Goal: Task Accomplishment & Management: Complete application form

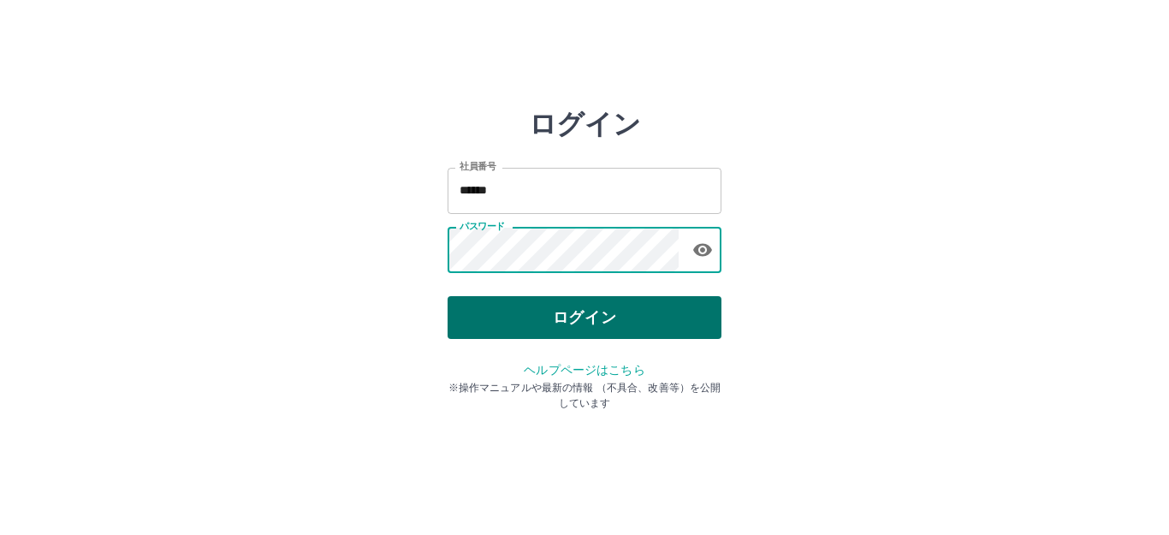
click at [592, 332] on button "ログイン" at bounding box center [585, 317] width 274 height 43
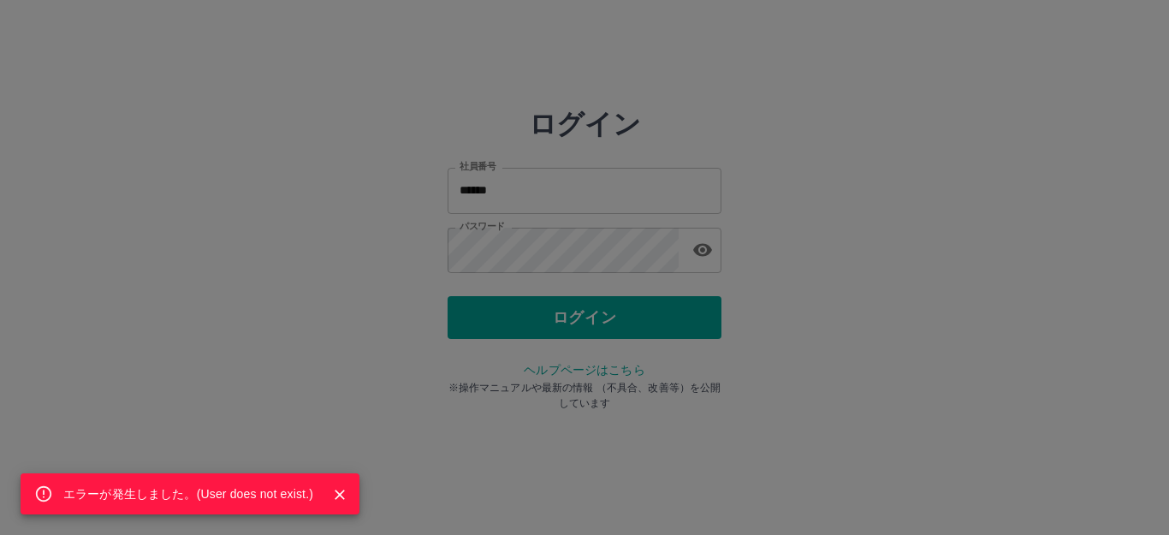
click at [659, 256] on div "エラーが発生しました。( User does not exist. )" at bounding box center [584, 267] width 1169 height 535
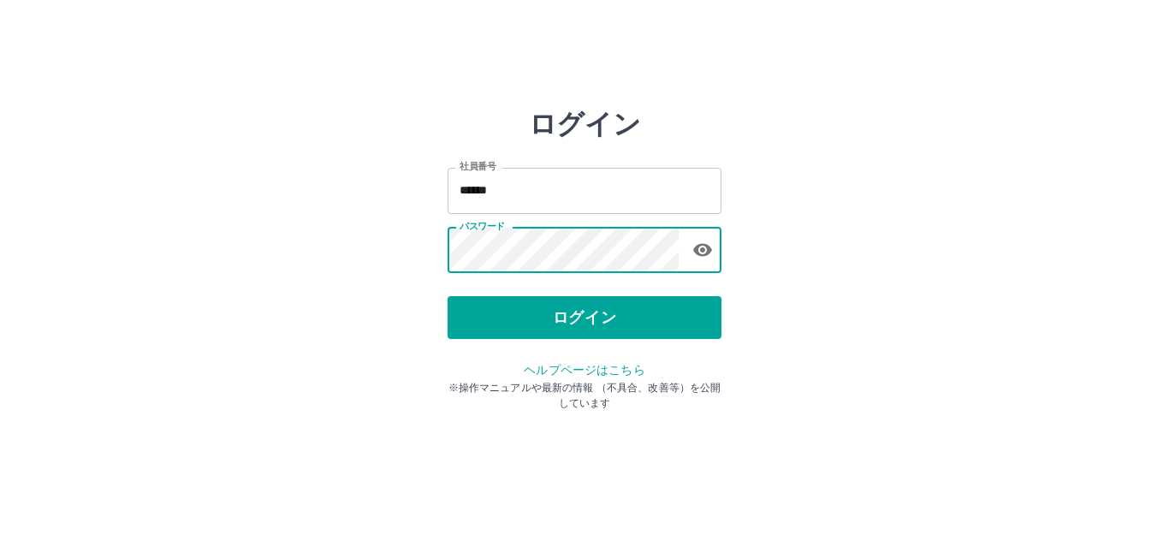
click at [341, 265] on div "ログイン 社員番号 ****** 社員番号 パスワード パスワード ログイン ヘルプページはこちら ※操作マニュアルや最新の情報 （不具合、改善等）を公開して…" at bounding box center [584, 245] width 1027 height 274
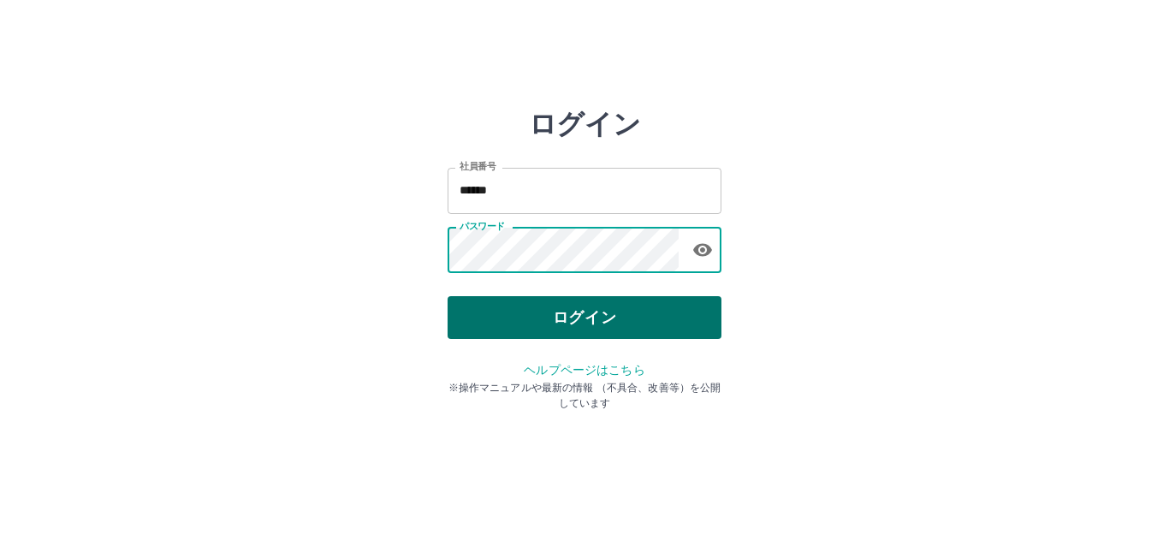
click at [545, 317] on button "ログイン" at bounding box center [585, 317] width 274 height 43
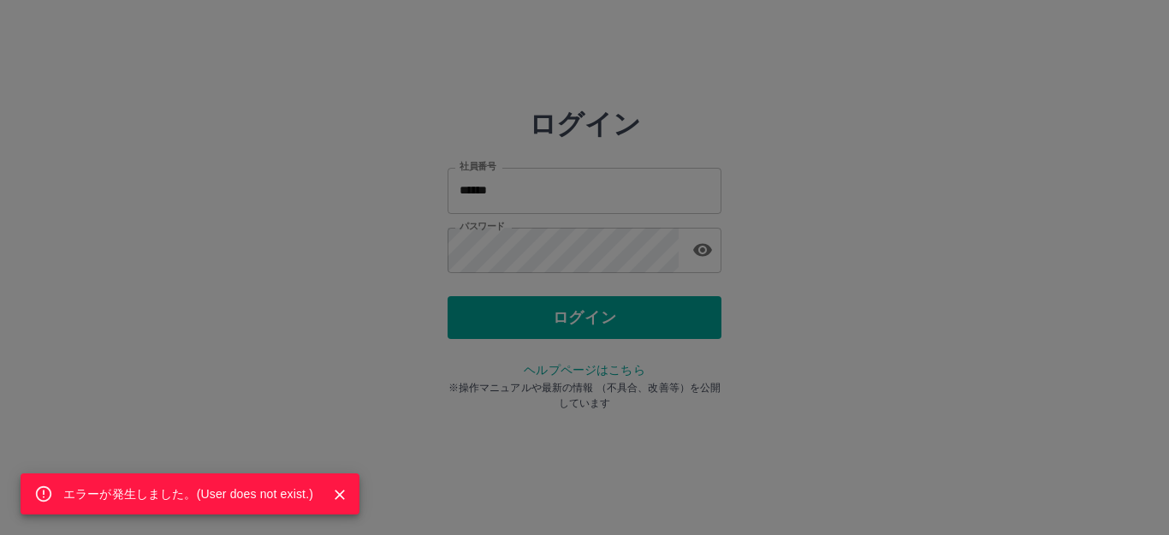
click at [591, 256] on div "エラーが発生しました。( User does not exist. )" at bounding box center [584, 267] width 1169 height 535
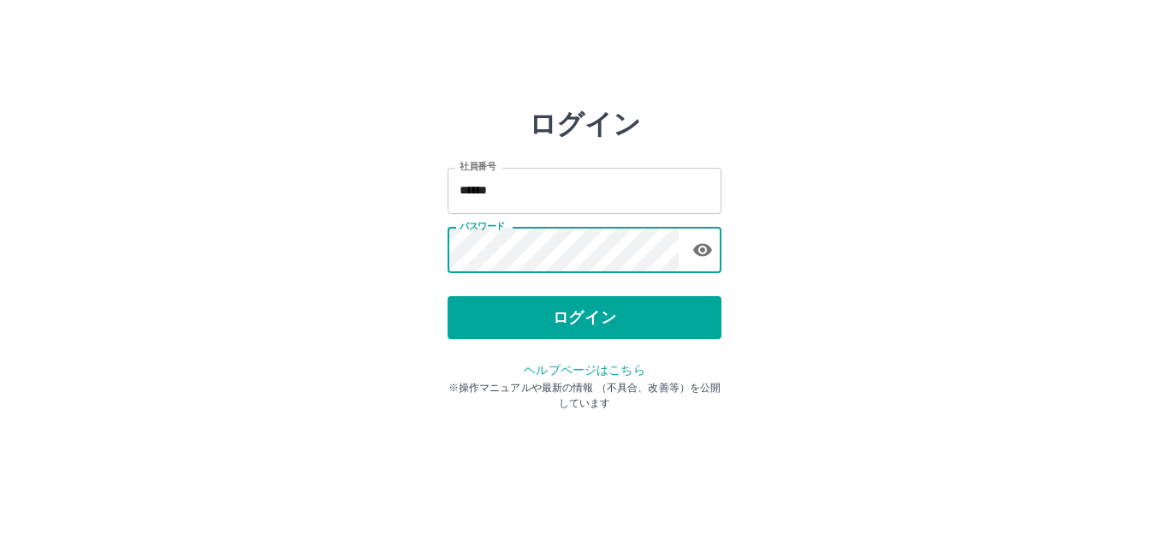
click at [390, 245] on div "ログイン 社員番号 ****** 社員番号 パスワード パスワード ログイン ヘルプページはこちら ※操作マニュアルや最新の情報 （不具合、改善等）を公開して…" at bounding box center [584, 245] width 1027 height 274
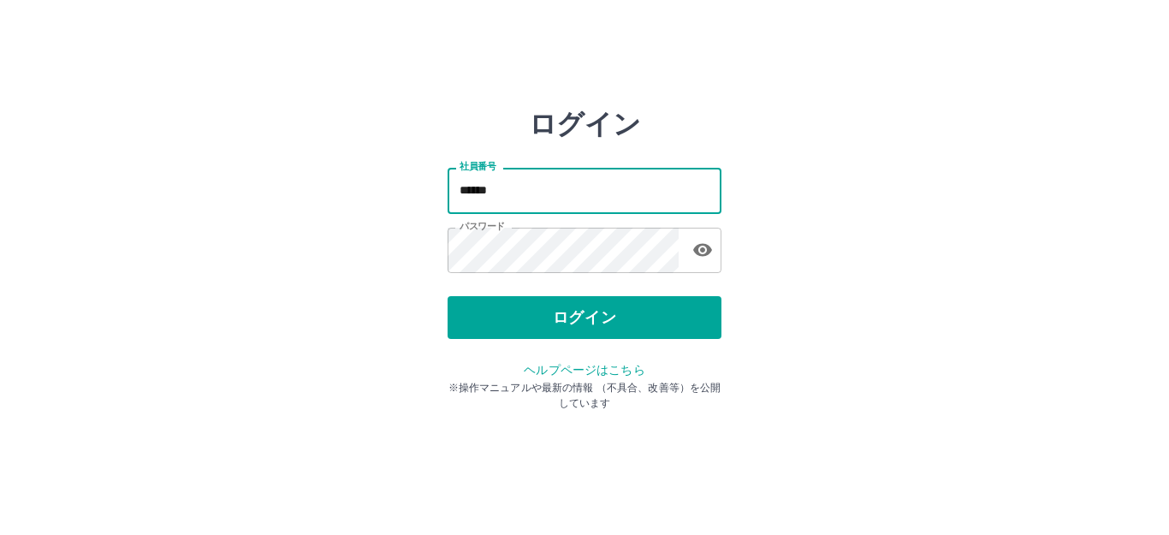
drag, startPoint x: 545, startPoint y: 187, endPoint x: 419, endPoint y: 187, distance: 125.8
click at [420, 187] on div "ログイン 社員番号 ****** 社員番号 パスワード パスワード ログイン ヘルプページはこちら ※操作マニュアルや最新の情報 （不具合、改善等）を公開して…" at bounding box center [584, 245] width 1027 height 274
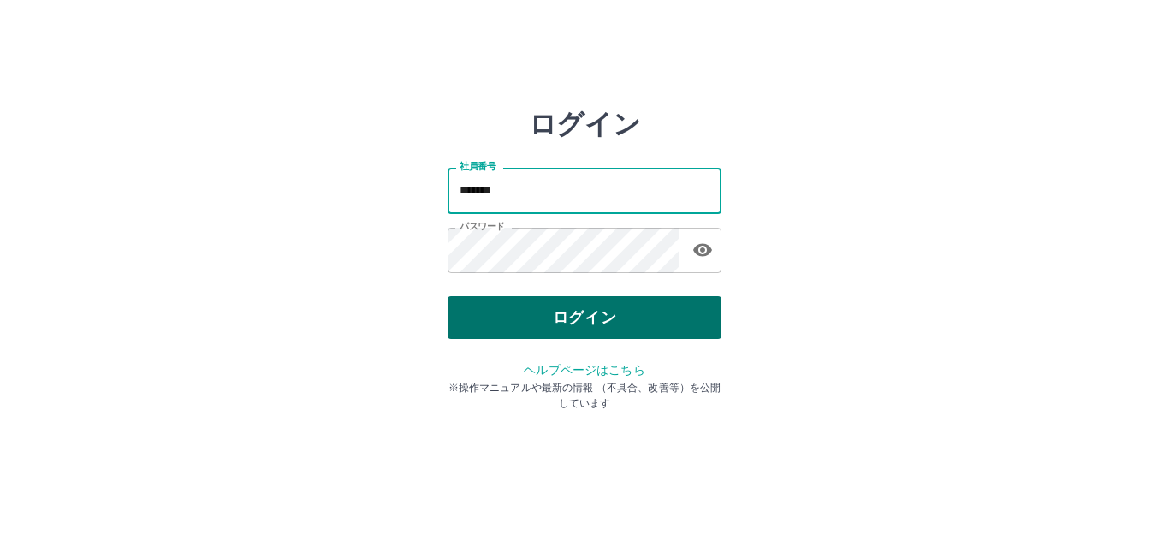
type input "*******"
click at [505, 313] on button "ログイン" at bounding box center [585, 317] width 274 height 43
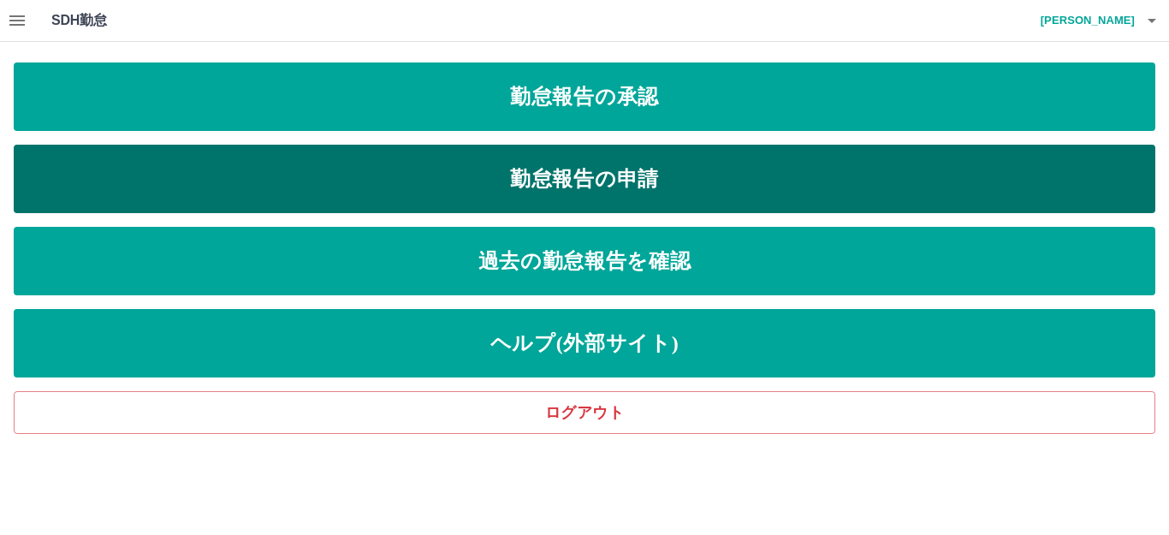
click at [511, 184] on link "勤怠報告の申請" at bounding box center [585, 179] width 1142 height 68
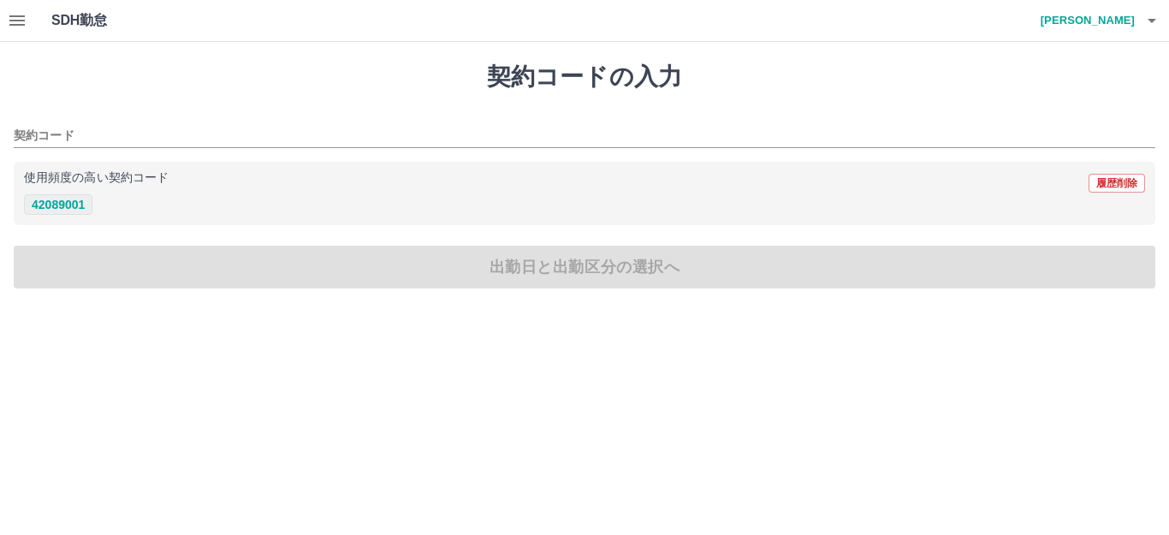
click at [78, 204] on button "42089001" at bounding box center [58, 204] width 68 height 21
type input "********"
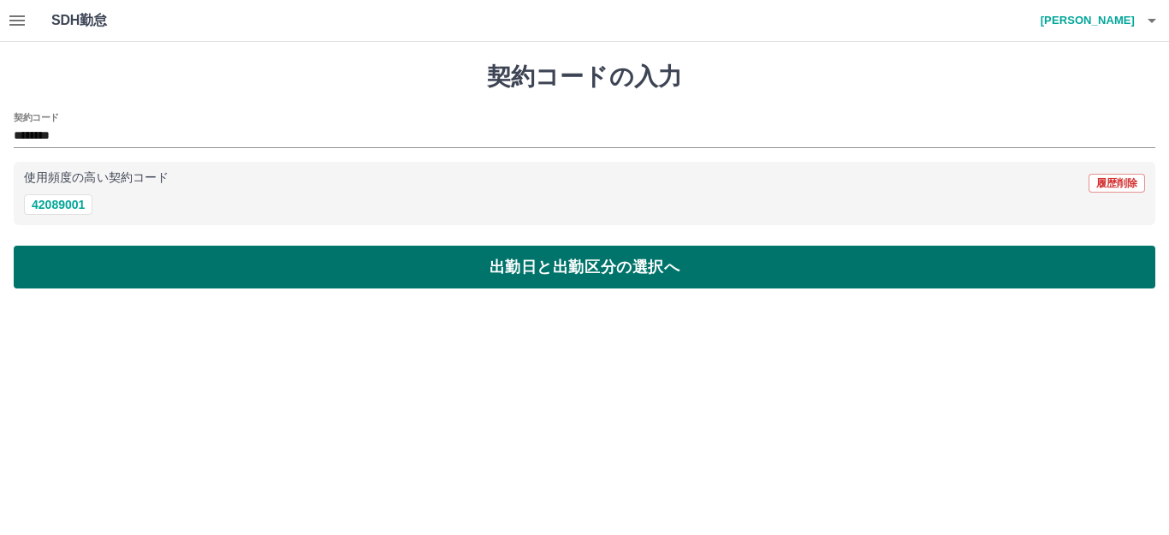
click at [235, 280] on button "出勤日と出勤区分の選択へ" at bounding box center [585, 267] width 1142 height 43
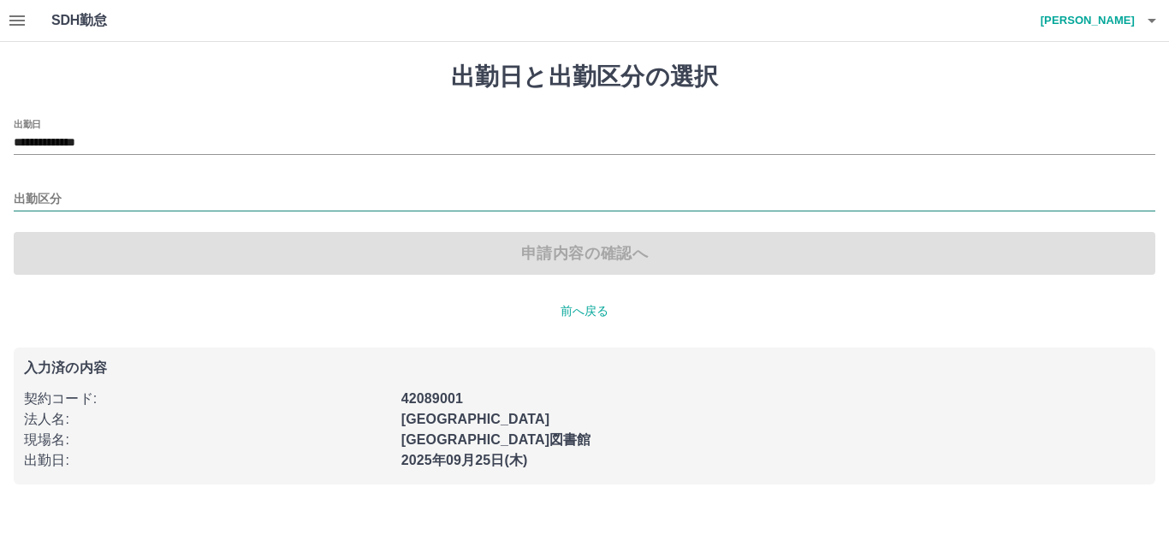
click at [114, 191] on input "出勤区分" at bounding box center [585, 199] width 1142 height 21
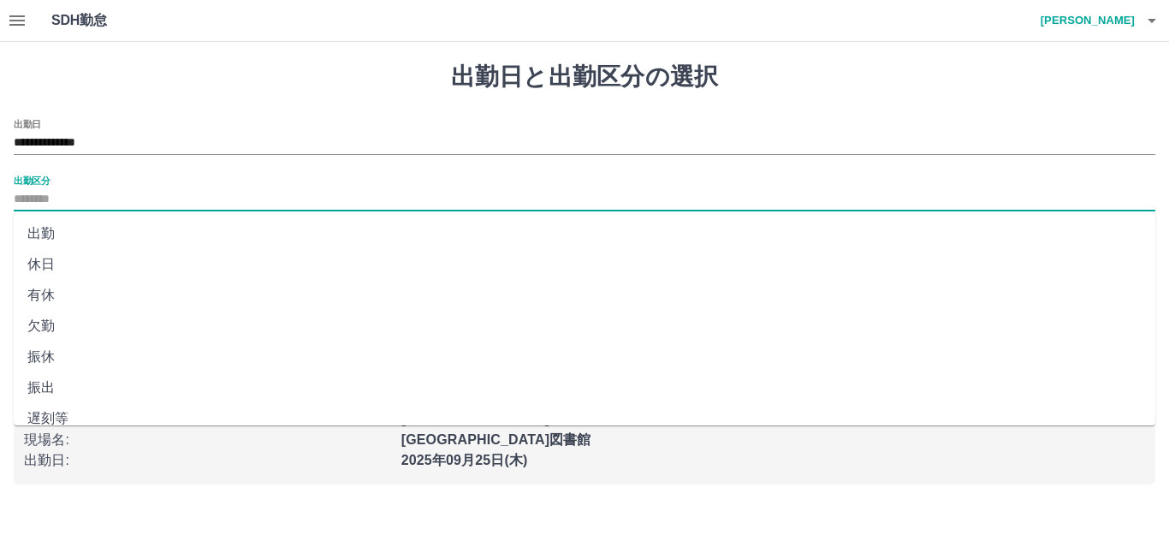
click at [41, 234] on li "出勤" at bounding box center [585, 233] width 1142 height 31
type input "**"
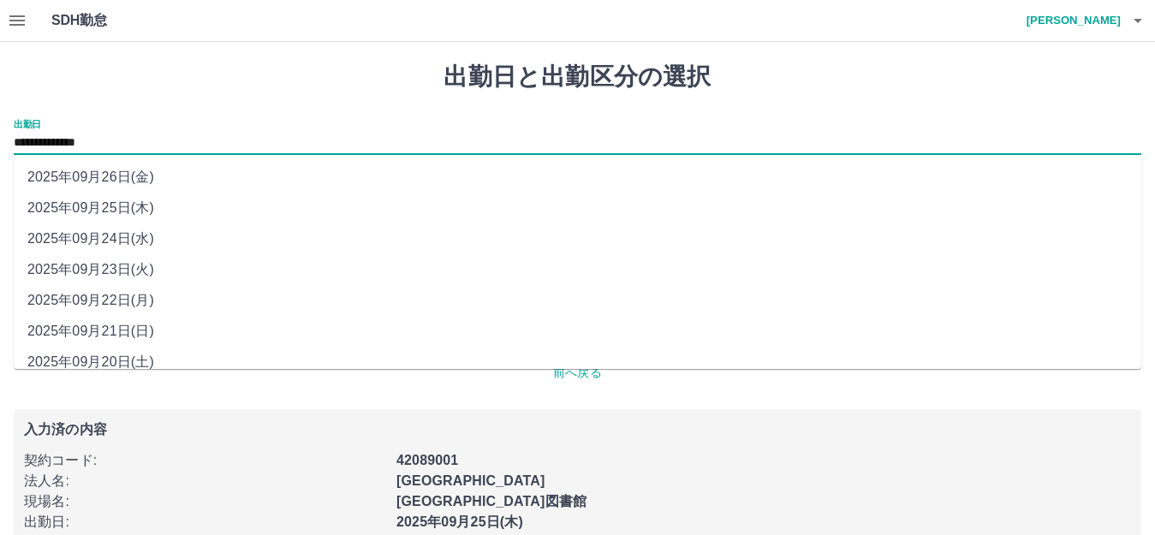
click at [167, 144] on input "**********" at bounding box center [577, 143] width 1127 height 21
click at [168, 235] on li "2025年09月24日(水)" at bounding box center [577, 238] width 1127 height 31
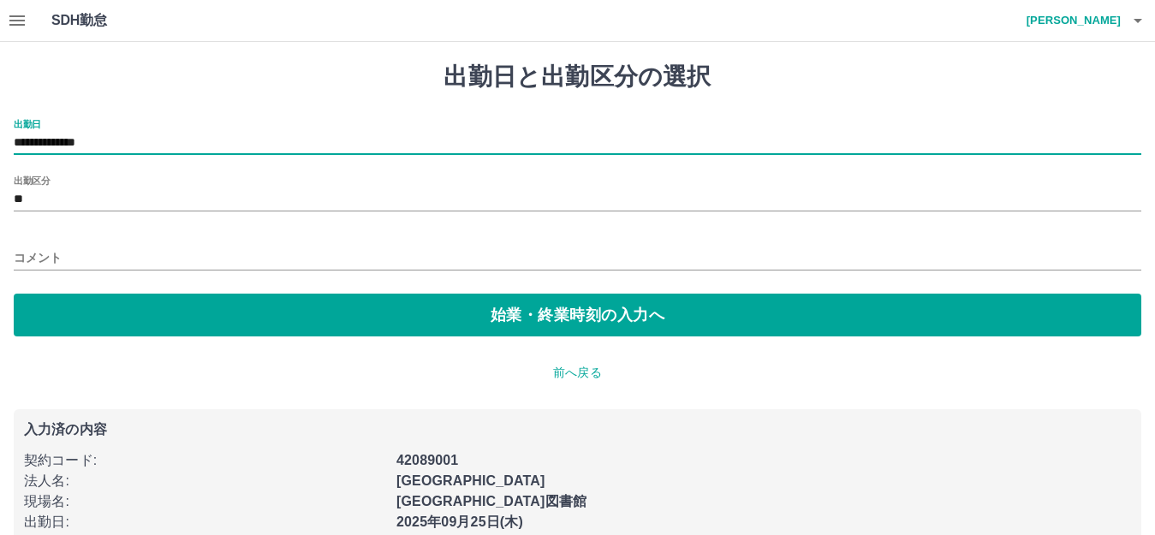
type input "**********"
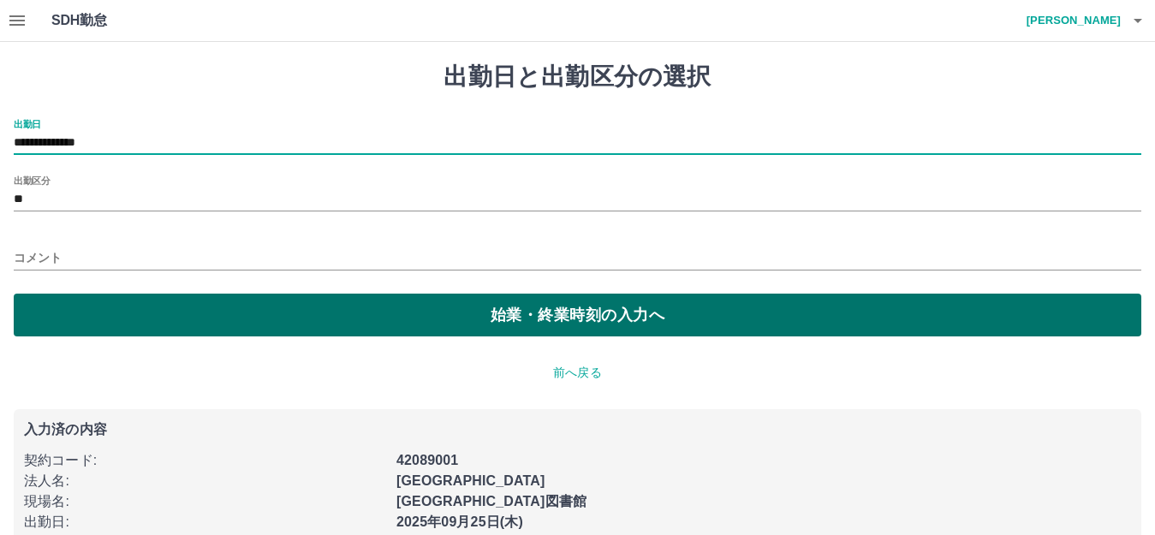
click at [144, 295] on button "始業・終業時刻の入力へ" at bounding box center [577, 315] width 1127 height 43
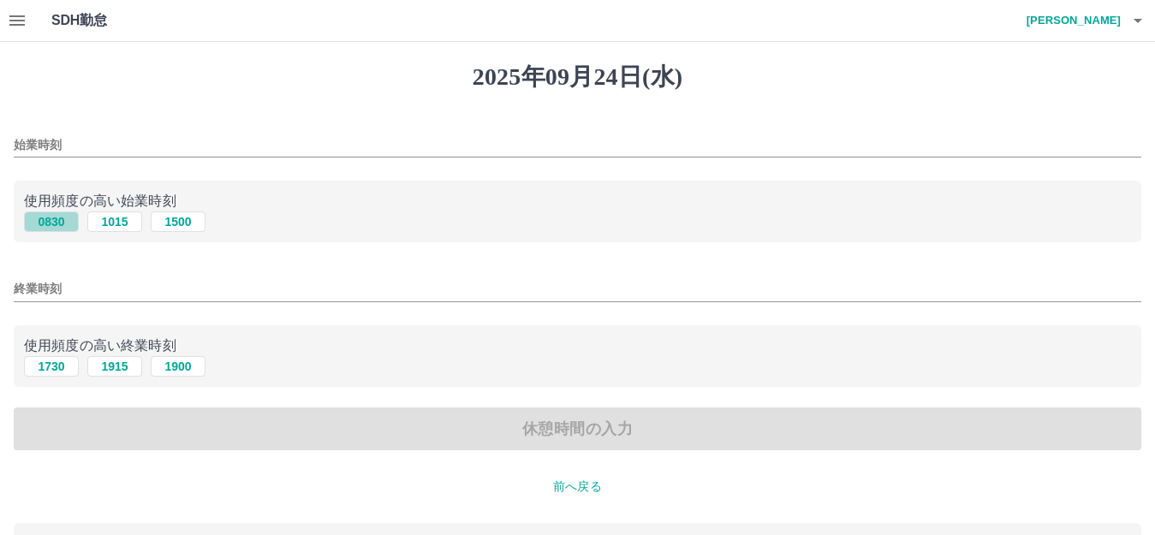
click at [58, 225] on button "0830" at bounding box center [51, 221] width 55 height 21
type input "****"
click at [61, 366] on button "1730" at bounding box center [51, 366] width 55 height 21
type input "****"
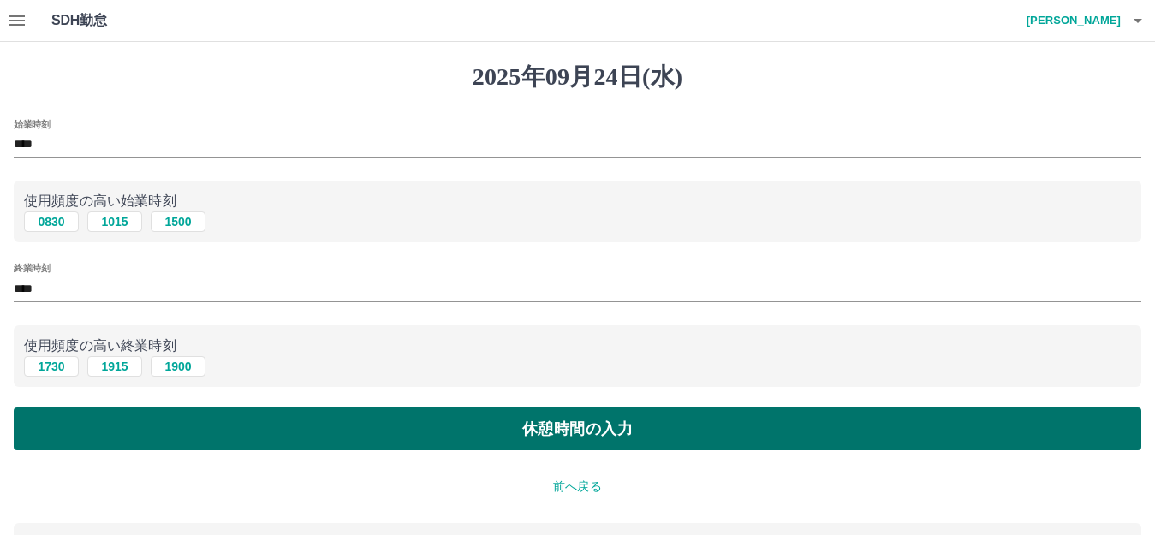
click at [296, 425] on button "休憩時間の入力" at bounding box center [577, 428] width 1127 height 43
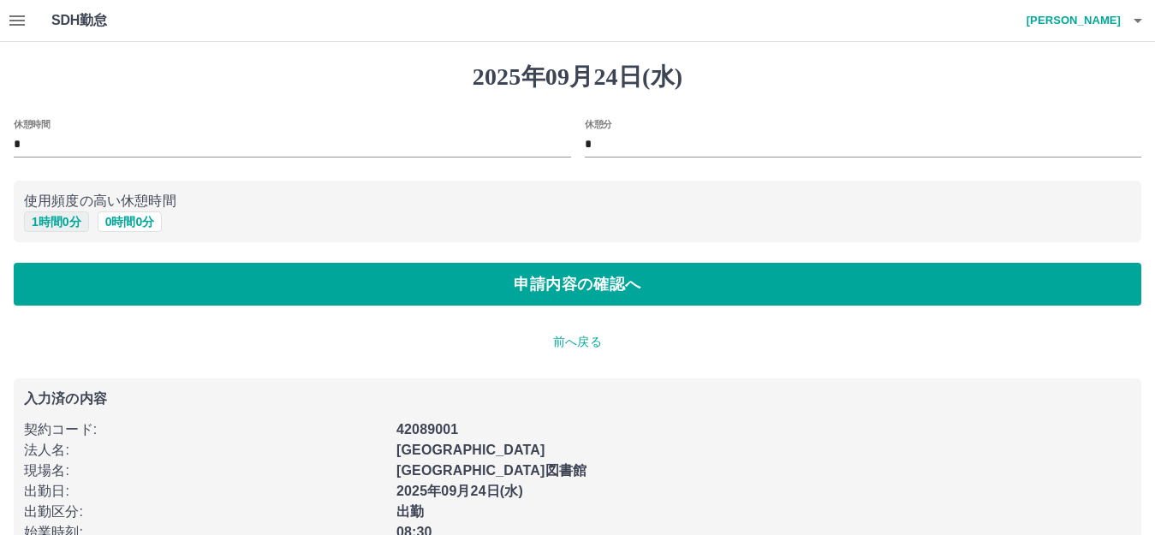
click at [66, 226] on button "1 時間 0 分" at bounding box center [56, 221] width 65 height 21
type input "*"
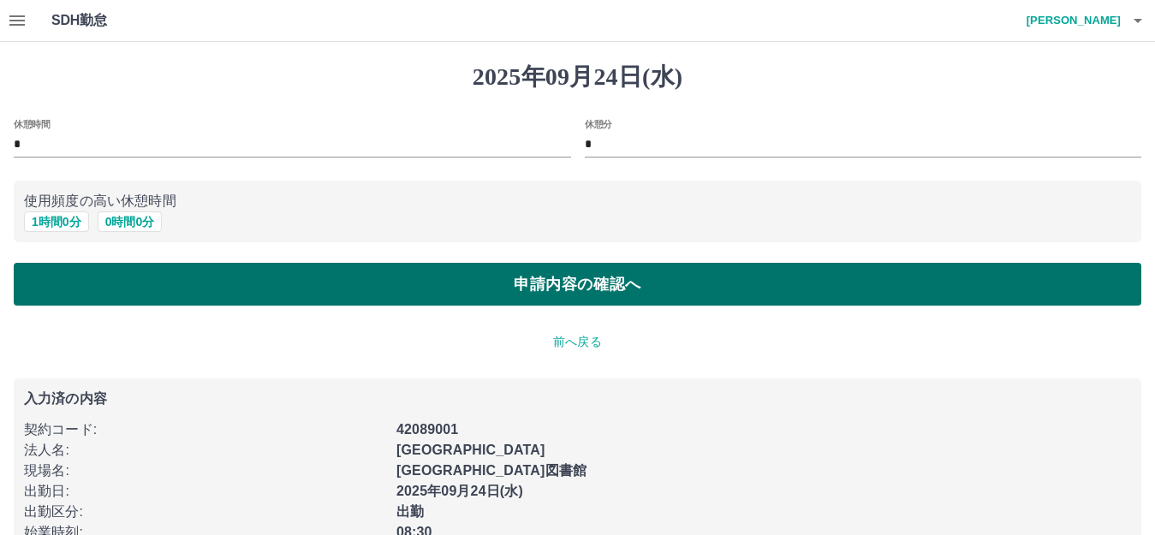
click at [217, 288] on button "申請内容の確認へ" at bounding box center [577, 284] width 1127 height 43
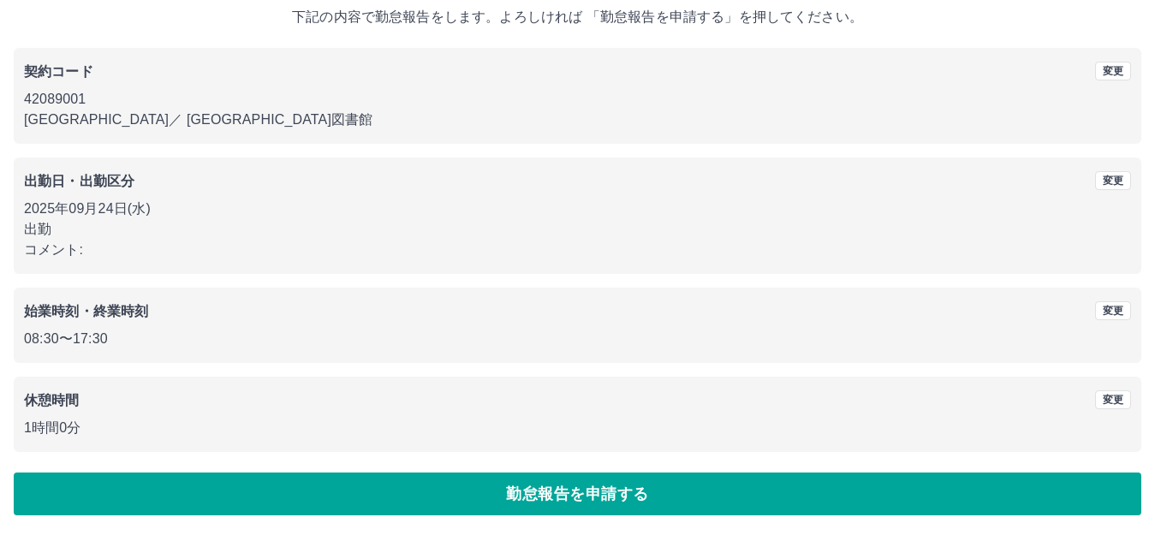
scroll to position [106, 0]
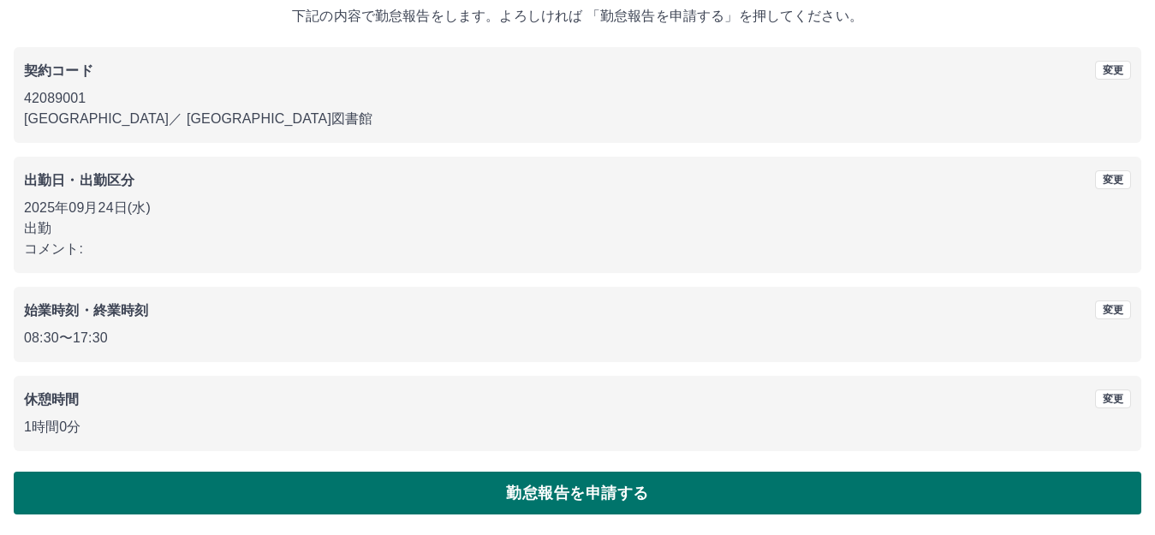
click at [526, 513] on button "勤怠報告を申請する" at bounding box center [577, 493] width 1127 height 43
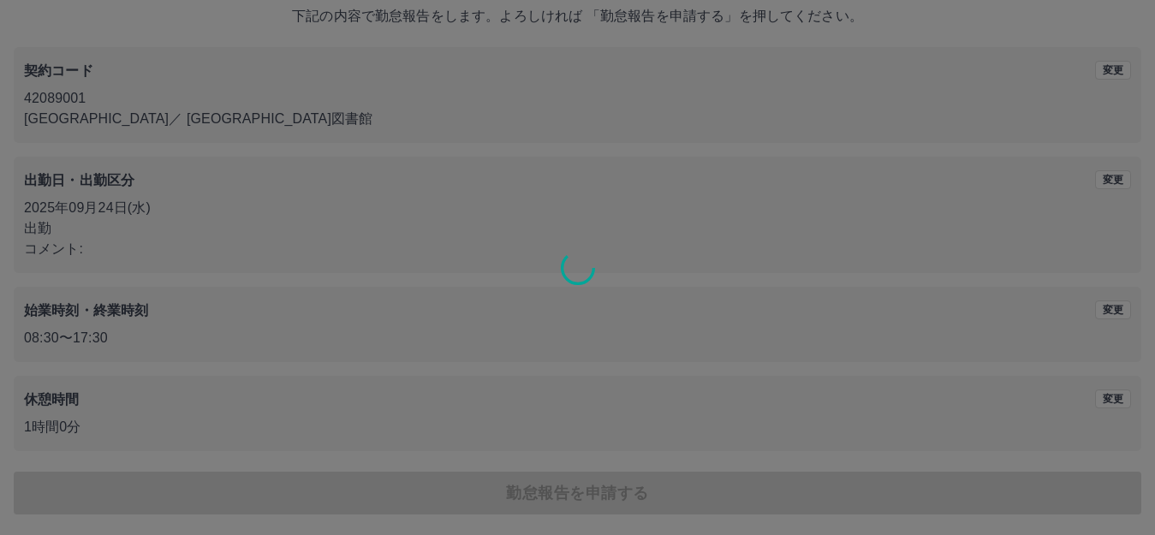
drag, startPoint x: 490, startPoint y: 390, endPoint x: 470, endPoint y: 394, distance: 20.0
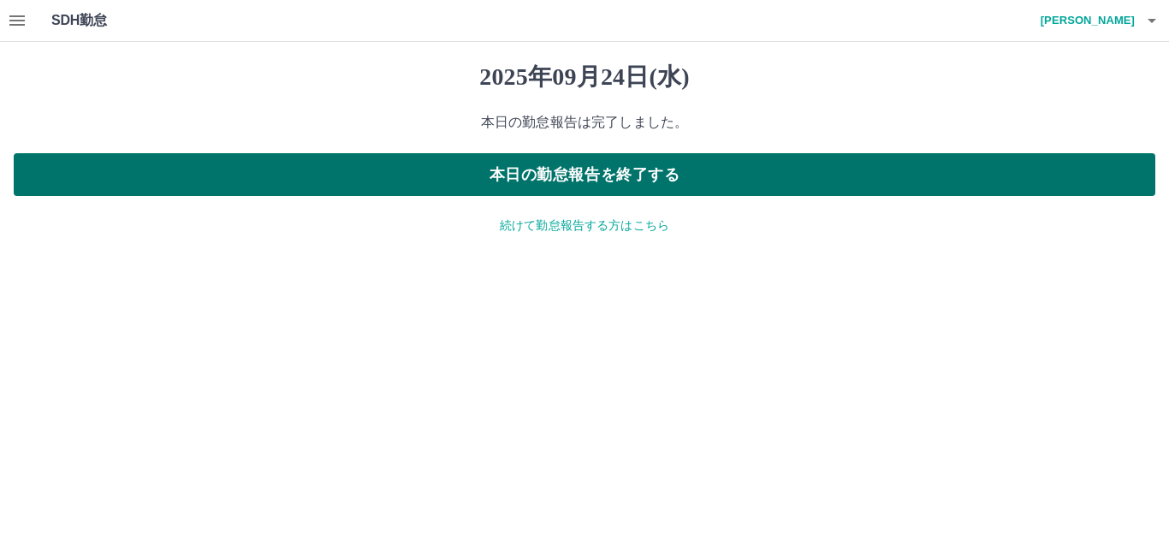
drag, startPoint x: 470, startPoint y: 394, endPoint x: 273, endPoint y: 173, distance: 295.8
click at [273, 173] on button "本日の勤怠報告を終了する" at bounding box center [585, 174] width 1142 height 43
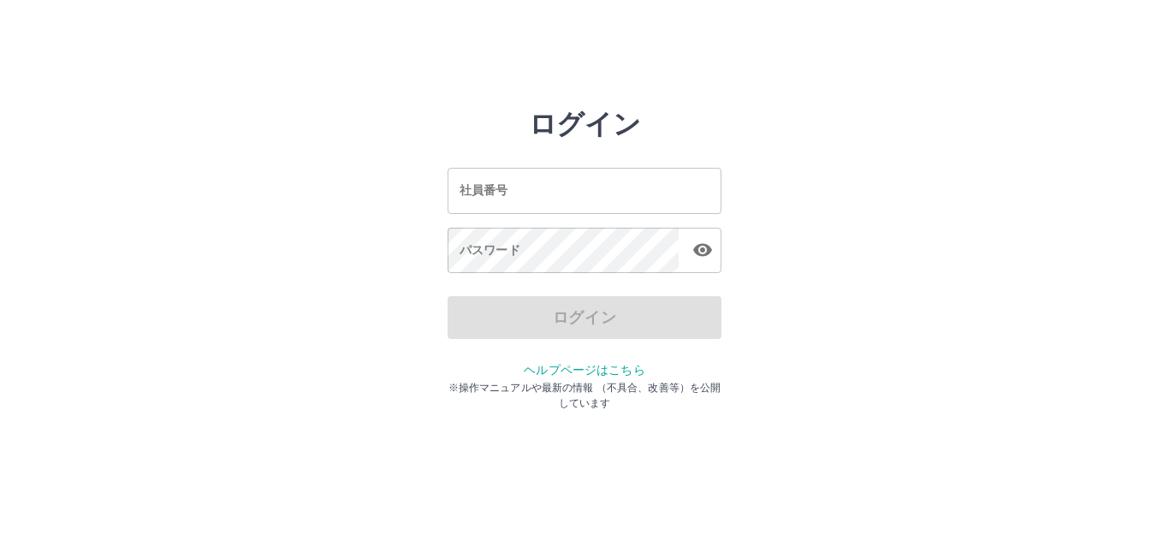
click at [474, 194] on input "社員番号" at bounding box center [585, 190] width 274 height 45
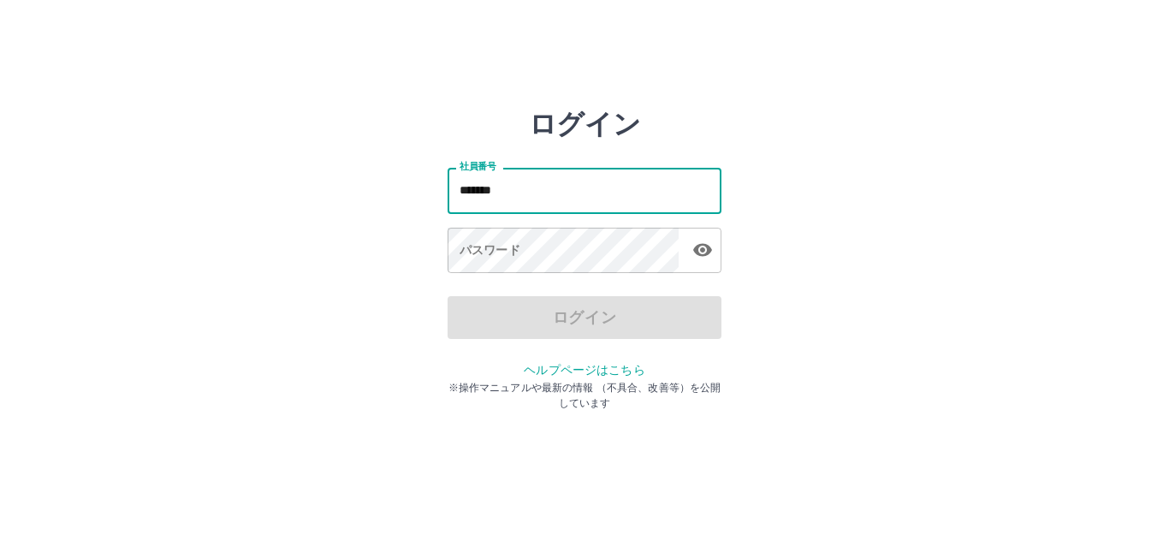
type input "*******"
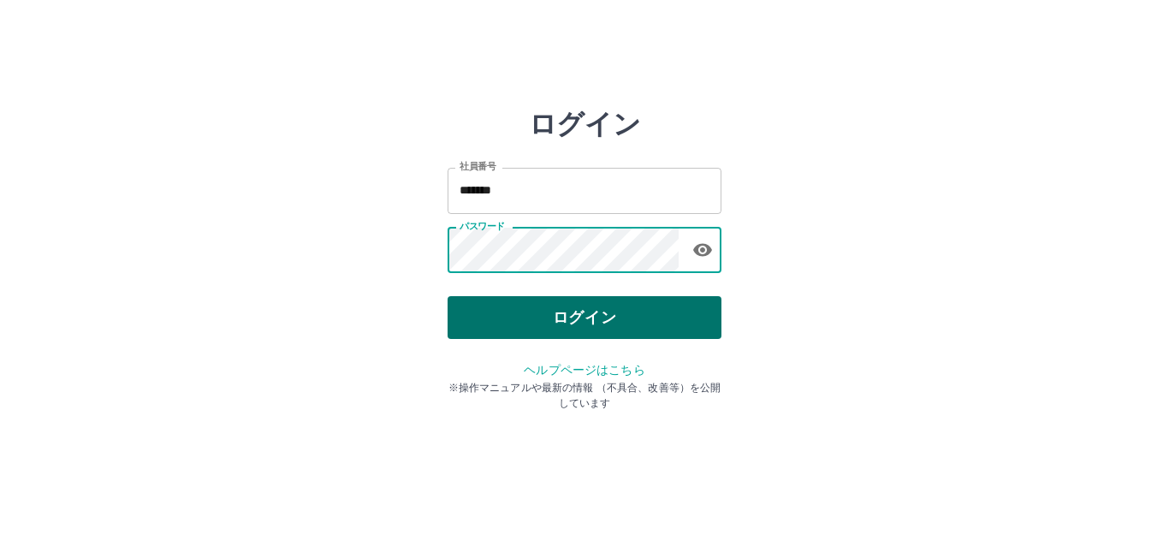
click at [698, 318] on button "ログイン" at bounding box center [585, 317] width 274 height 43
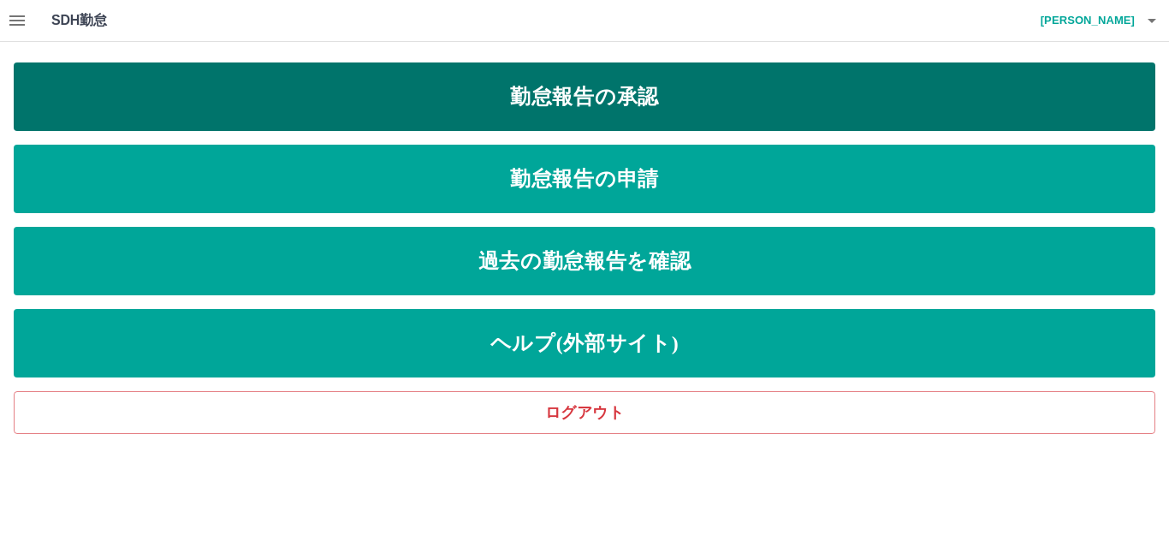
click at [627, 104] on link "勤怠報告の承認" at bounding box center [585, 96] width 1142 height 68
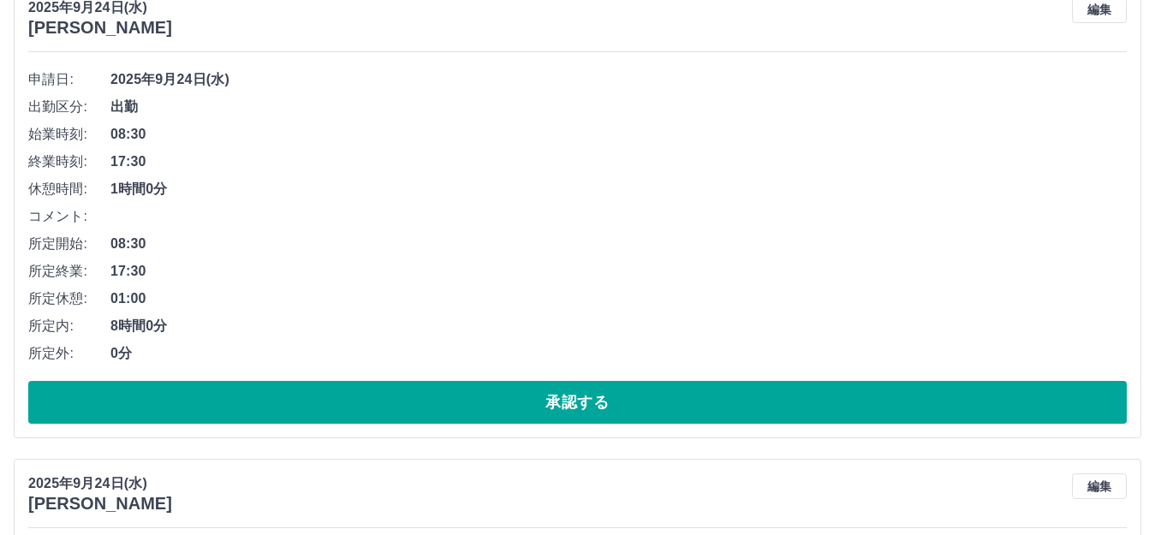
scroll to position [86, 0]
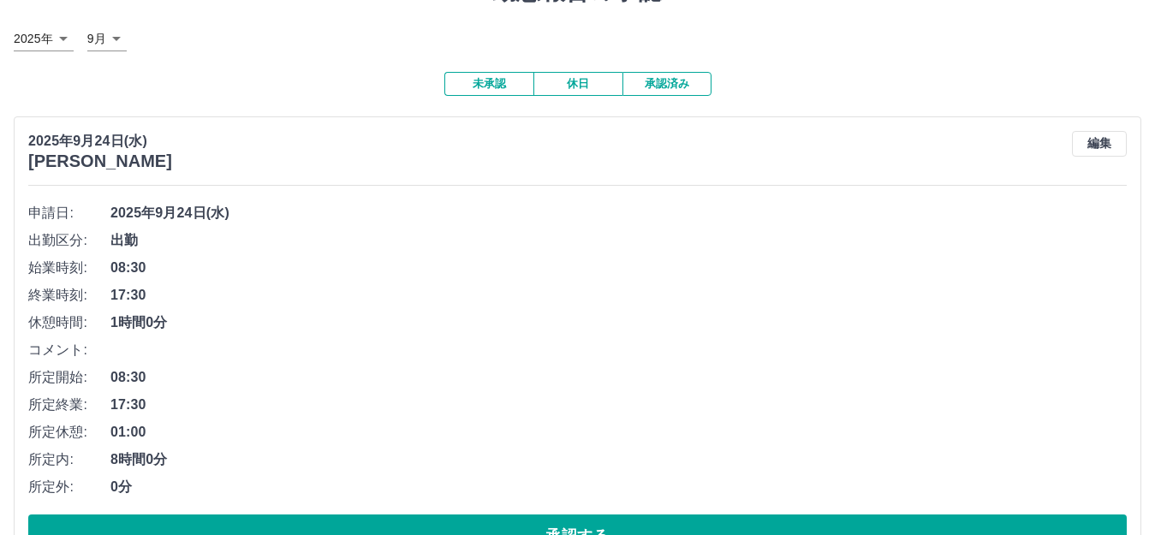
click at [491, 87] on button "未承認" at bounding box center [488, 84] width 89 height 24
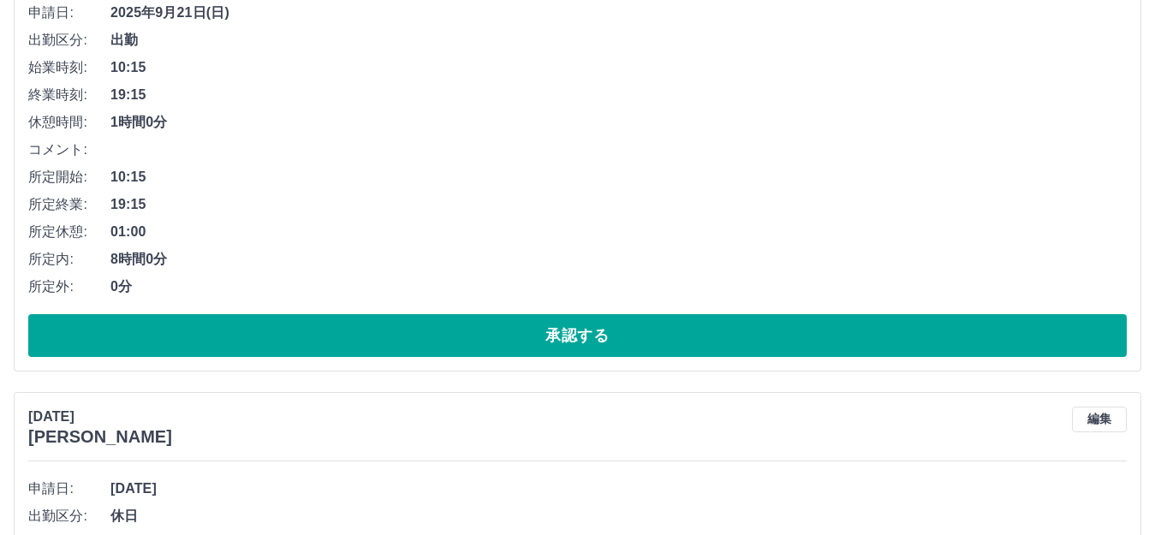
scroll to position [4108, 0]
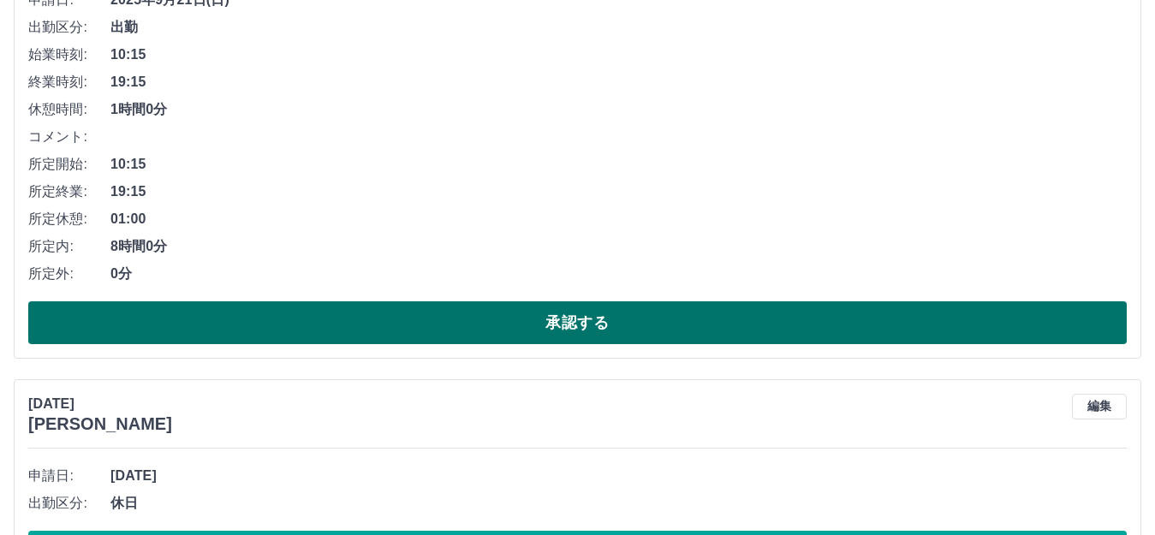
click at [520, 342] on button "承認する" at bounding box center [577, 322] width 1098 height 43
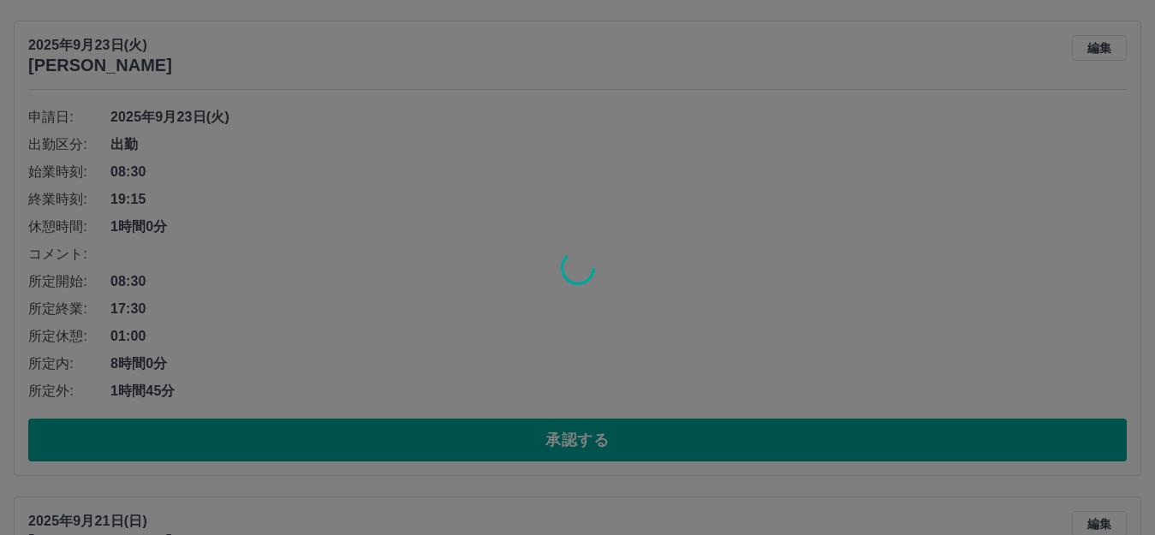
scroll to position [3509, 0]
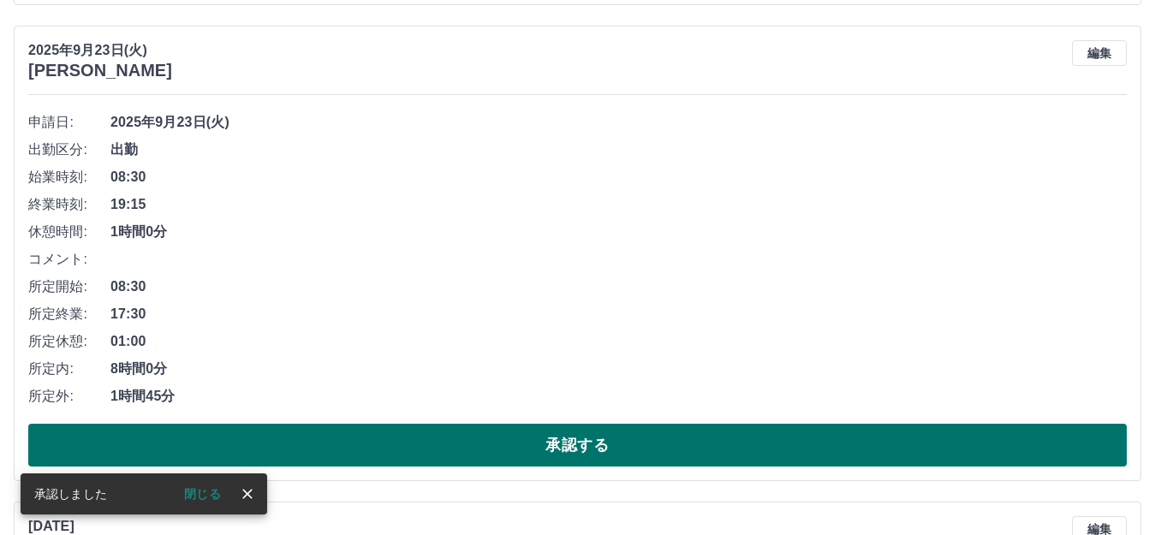
click at [594, 433] on button "承認する" at bounding box center [577, 445] width 1098 height 43
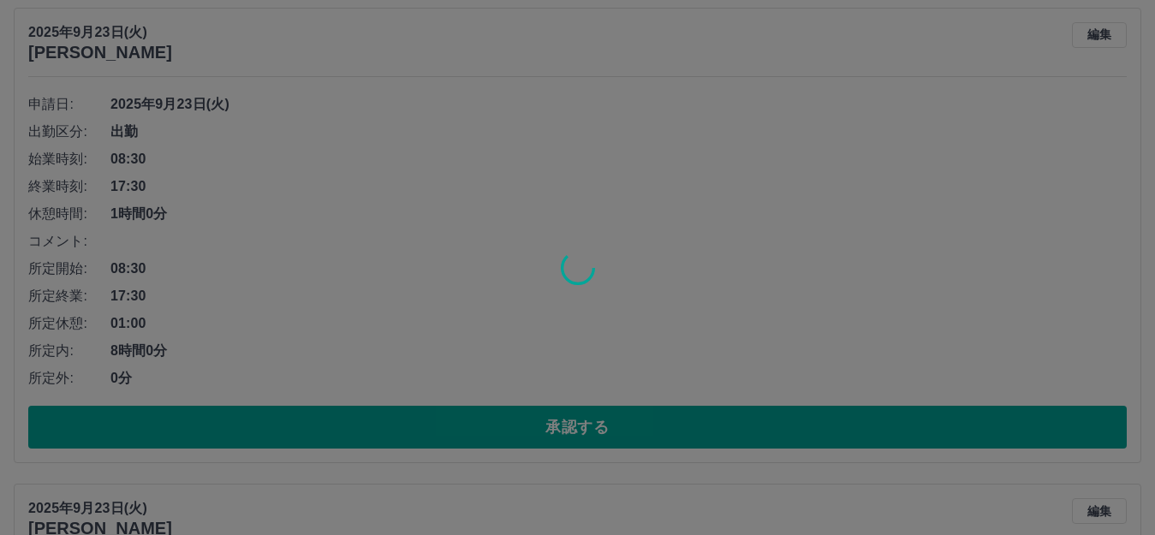
scroll to position [3081, 0]
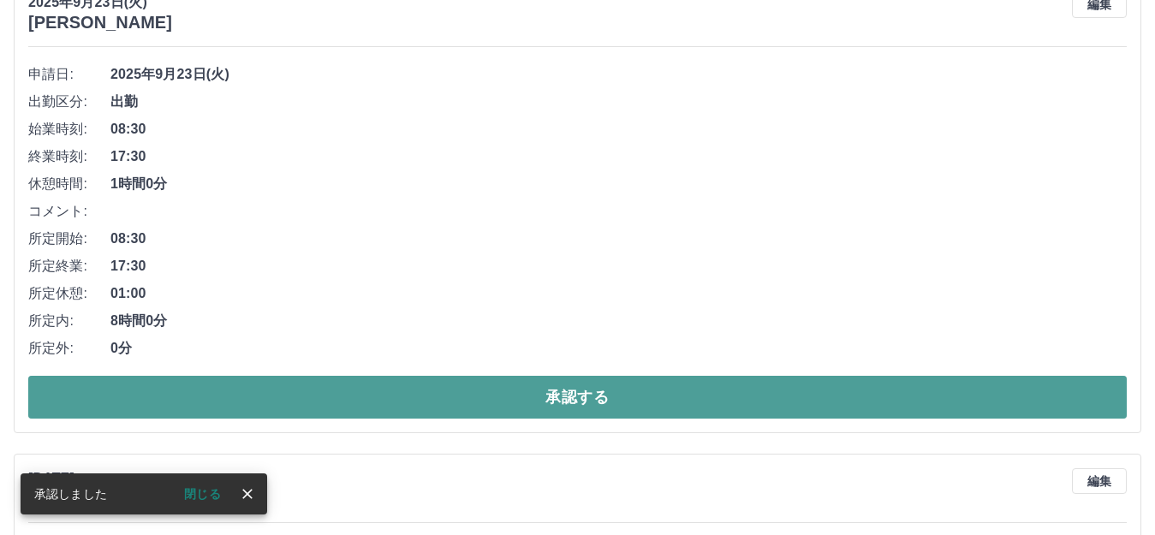
click at [629, 393] on button "承認する" at bounding box center [577, 397] width 1098 height 43
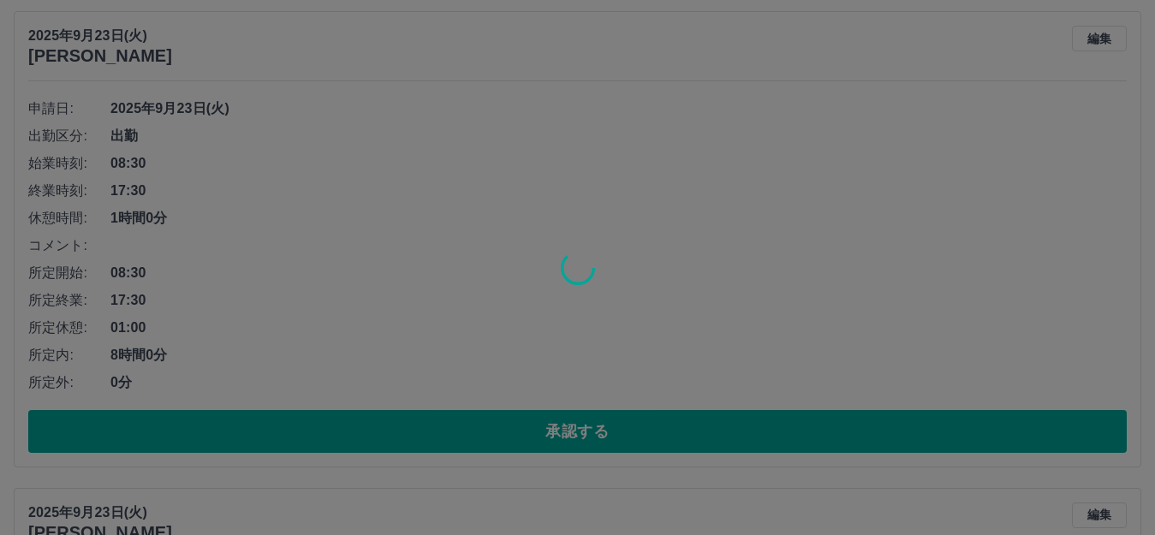
scroll to position [2568, 0]
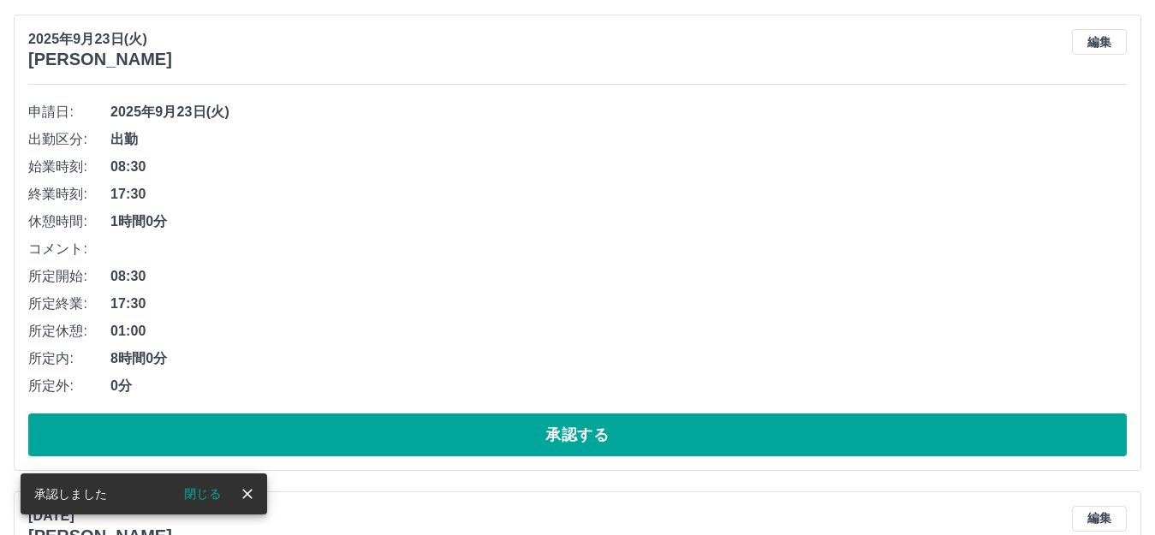
click at [572, 426] on button "承認する" at bounding box center [577, 434] width 1098 height 43
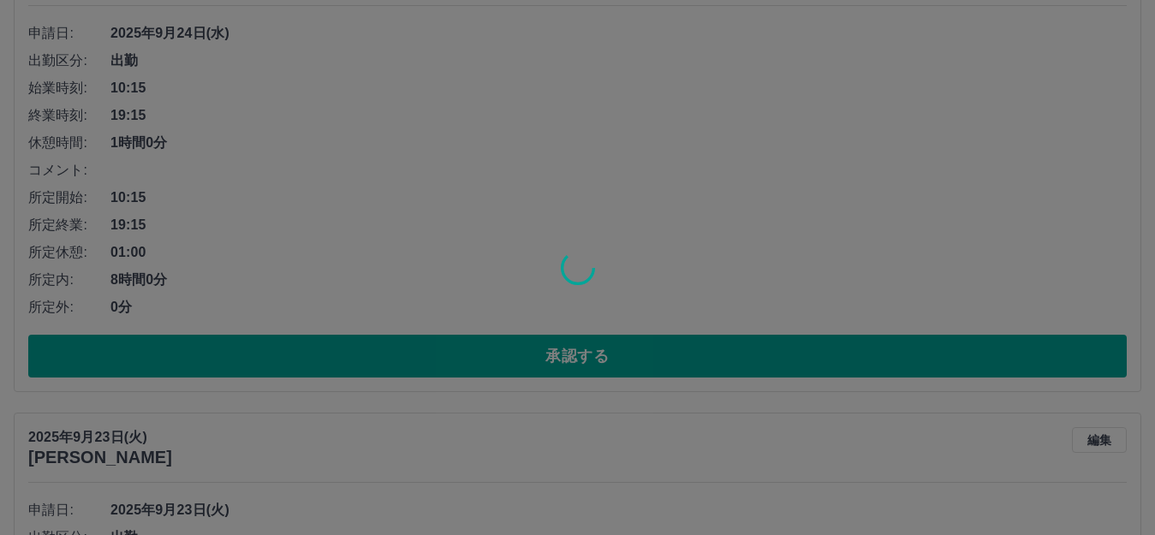
scroll to position [2054, 0]
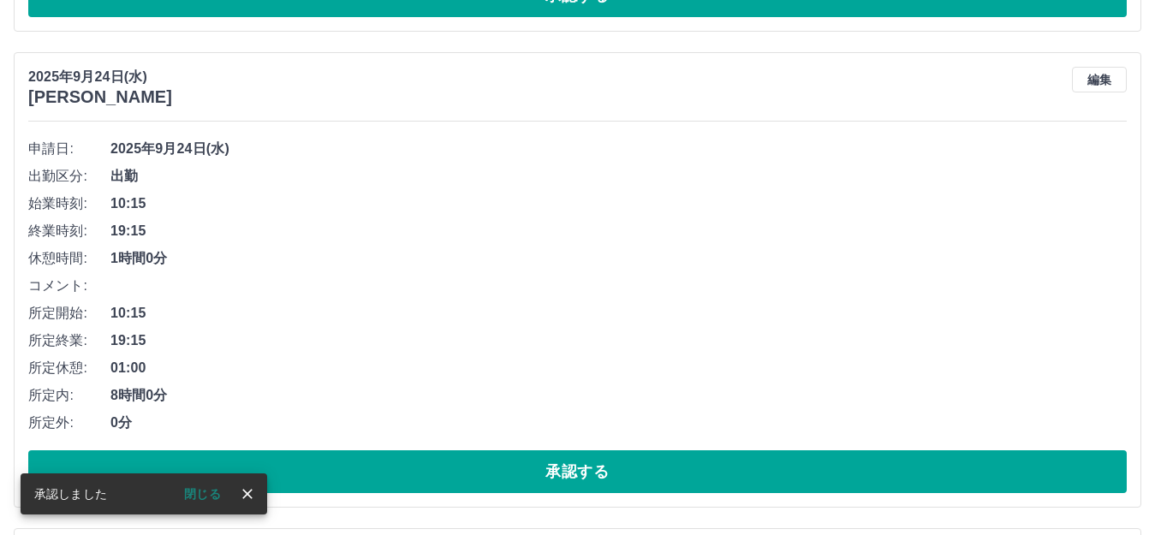
click at [610, 463] on button "承認する" at bounding box center [577, 471] width 1098 height 43
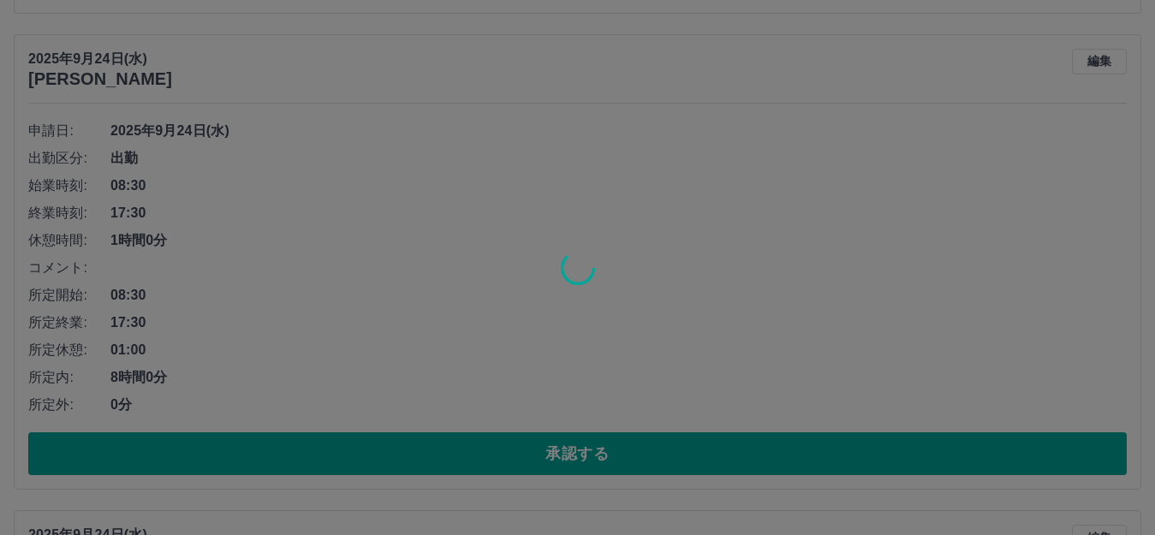
scroll to position [1626, 0]
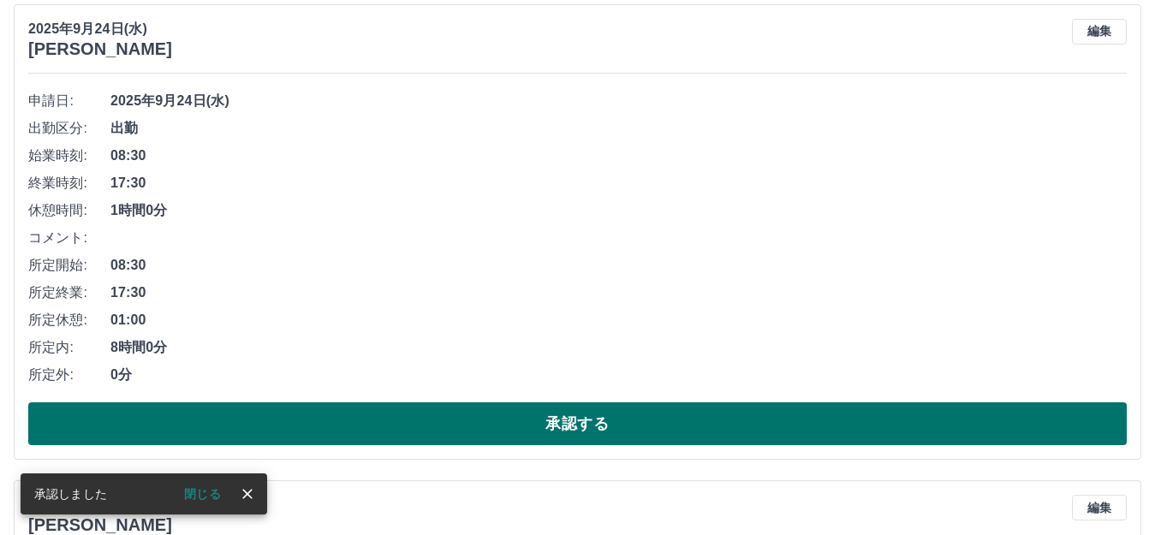
click at [579, 431] on button "承認する" at bounding box center [577, 423] width 1098 height 43
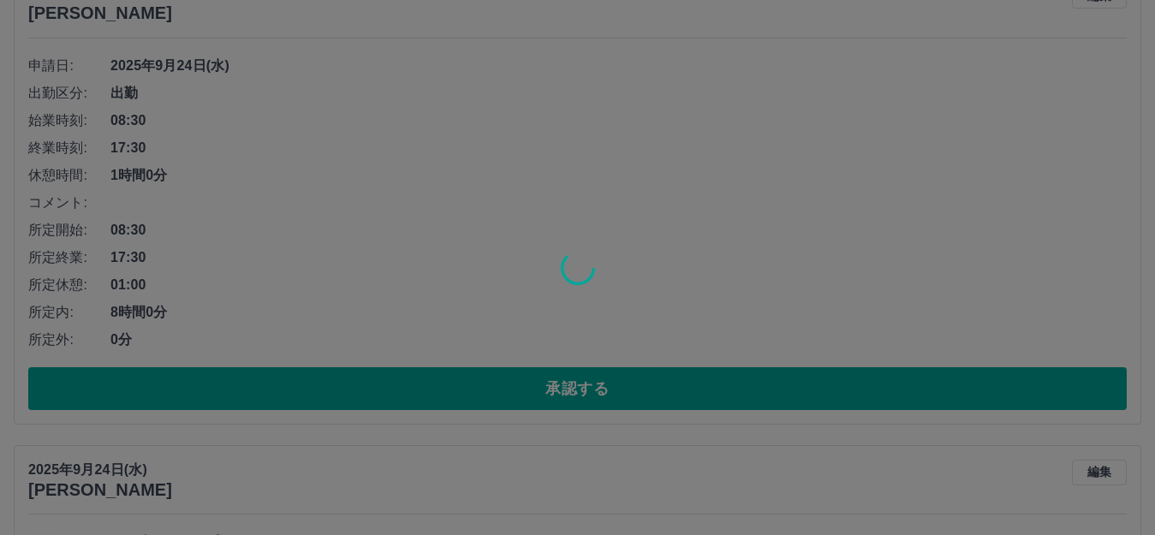
scroll to position [1198, 0]
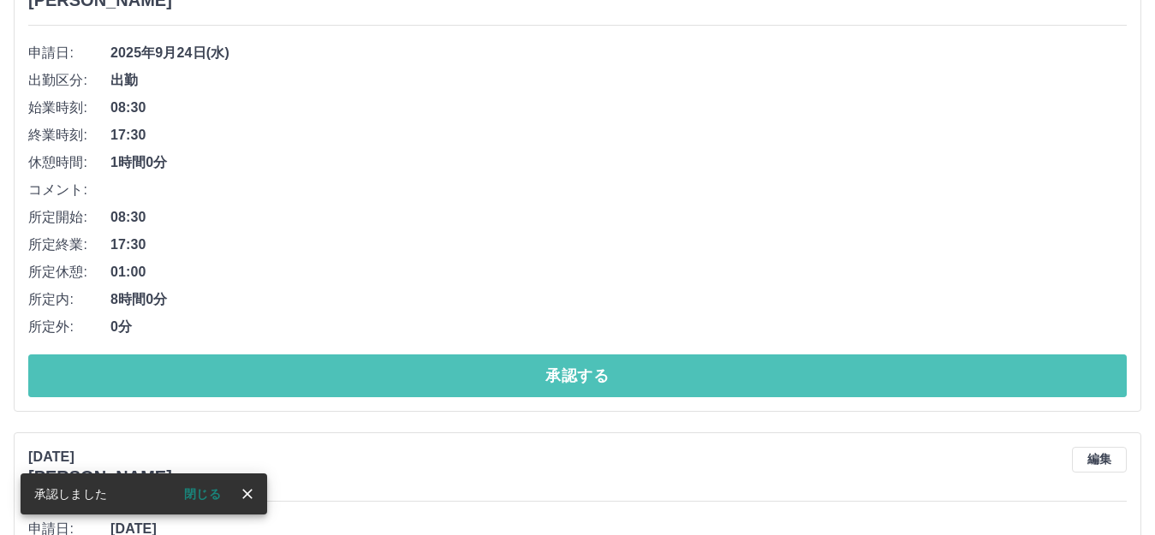
click at [585, 366] on button "承認する" at bounding box center [577, 375] width 1098 height 43
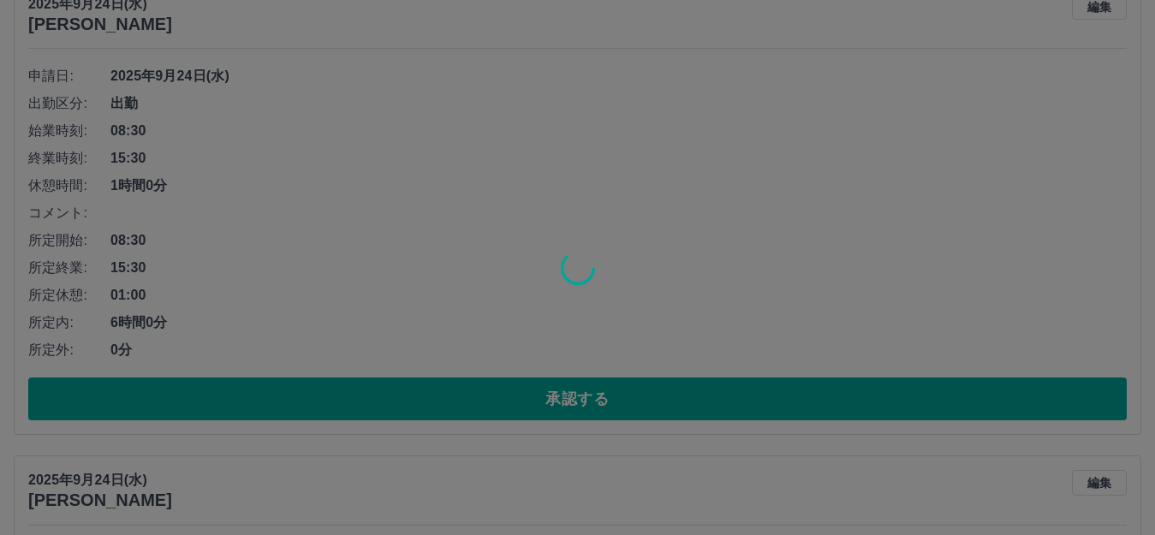
scroll to position [599, 0]
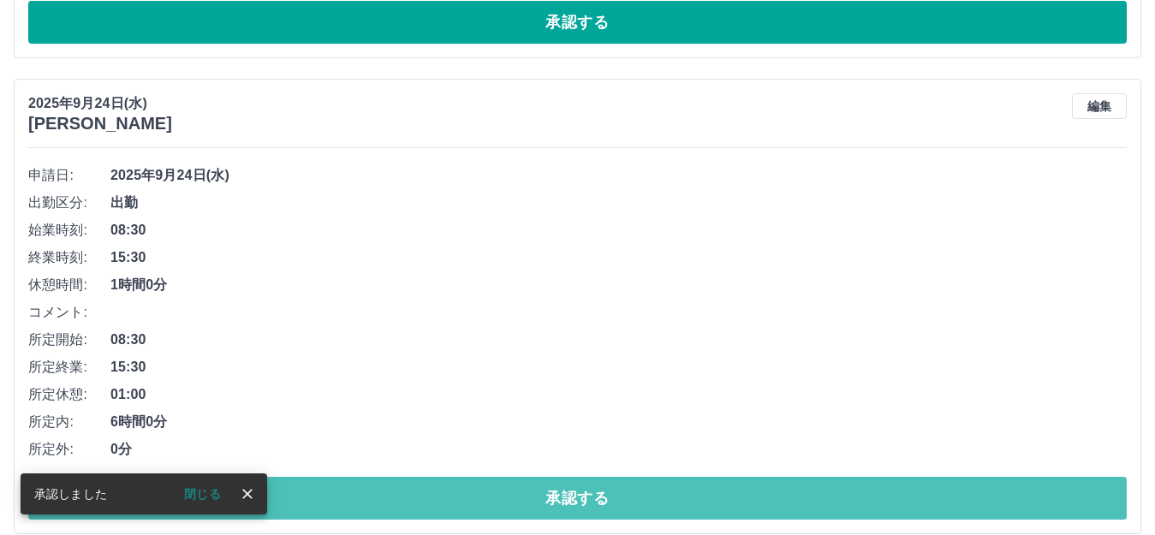
click at [577, 492] on button "承認する" at bounding box center [577, 498] width 1098 height 43
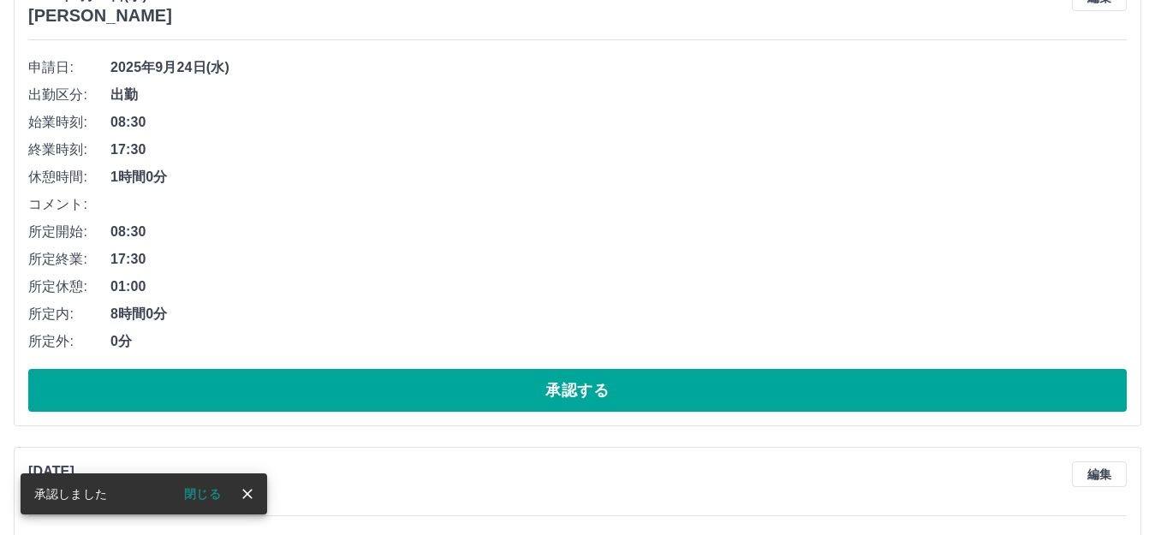
scroll to position [257, 0]
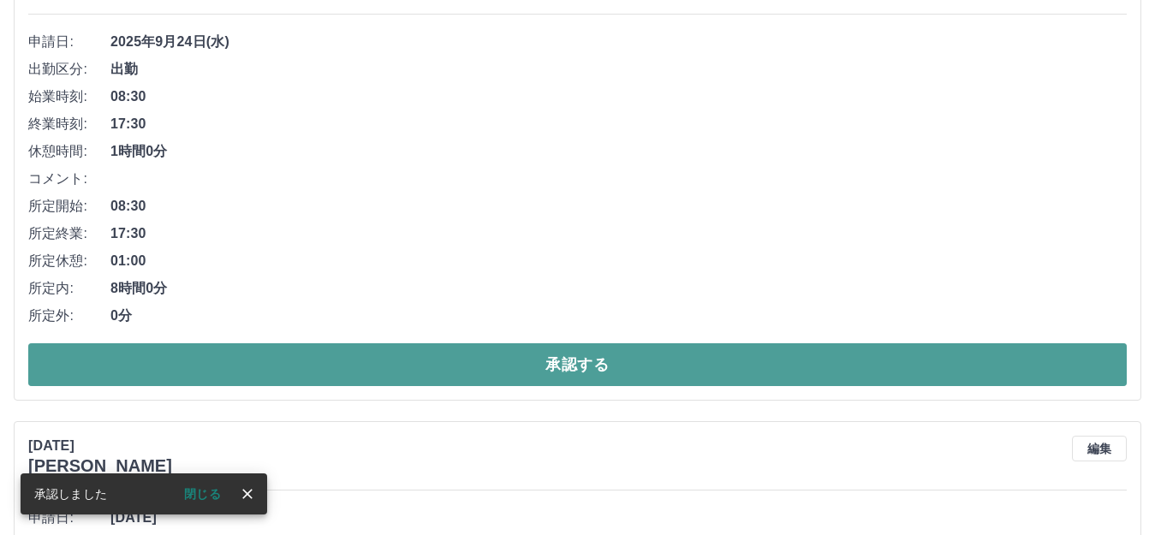
click at [553, 362] on button "承認する" at bounding box center [577, 364] width 1098 height 43
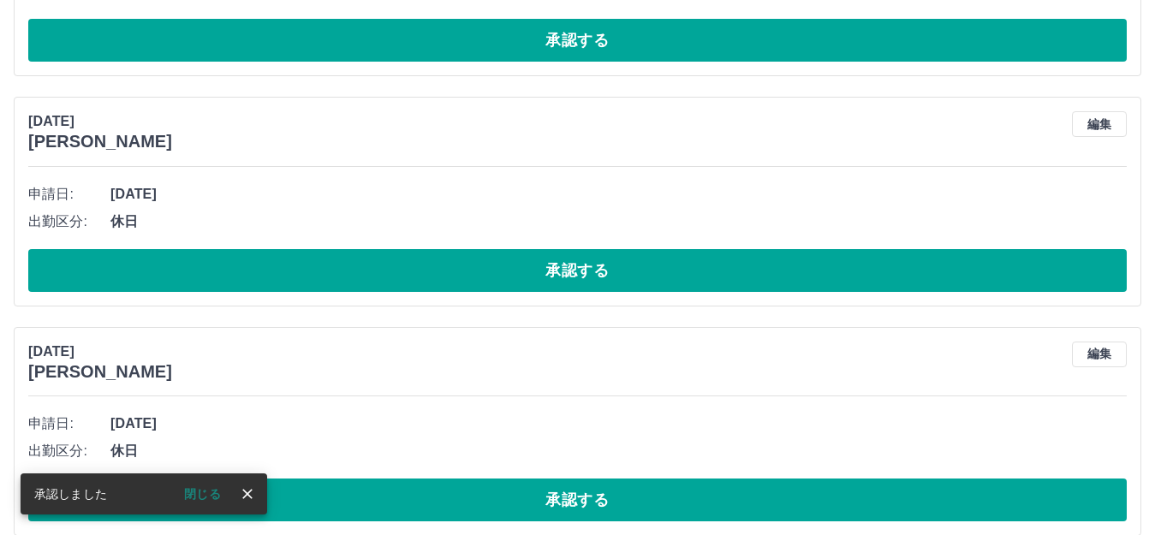
scroll to position [5473, 0]
